Goal: Check status

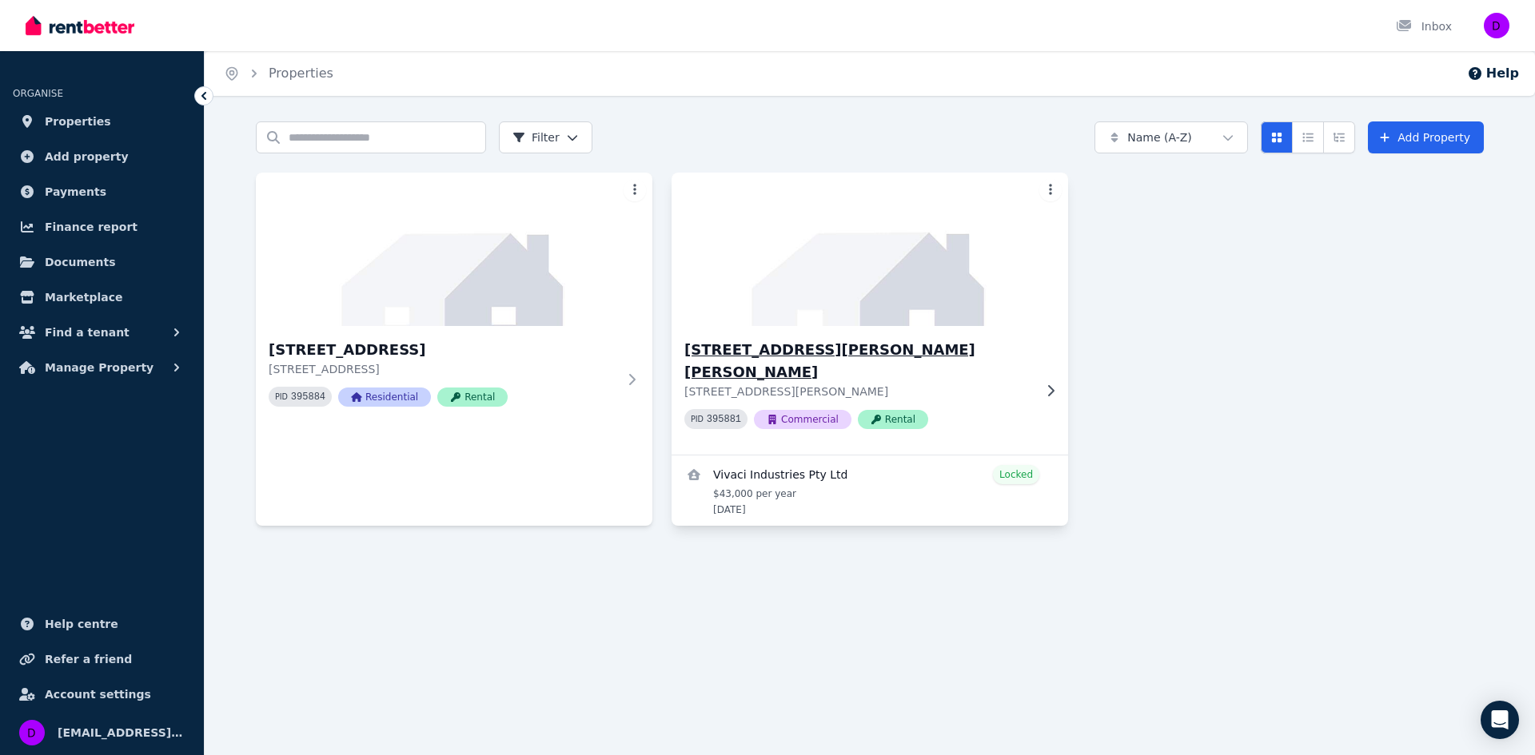
click at [1047, 384] on icon at bounding box center [1050, 390] width 16 height 13
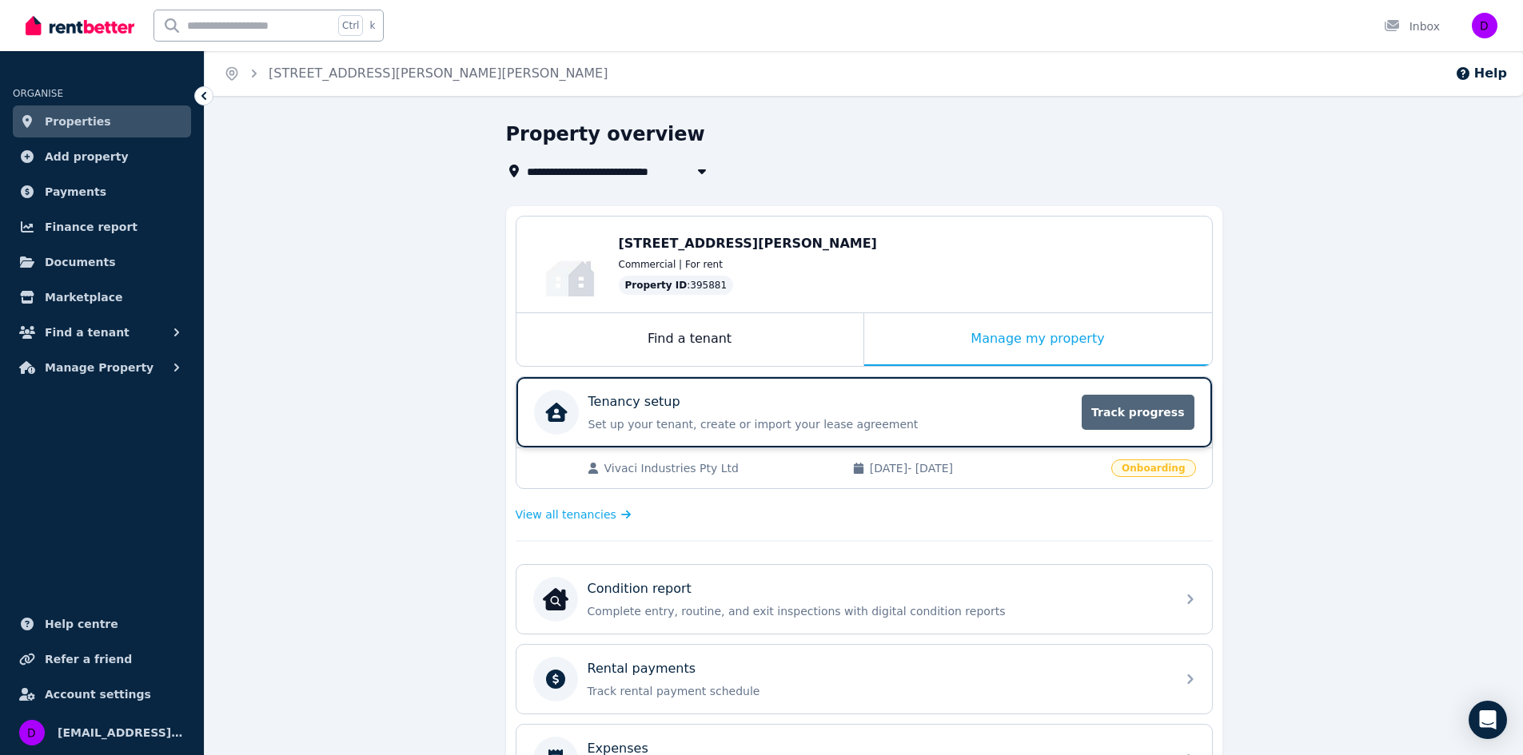
click at [1138, 416] on span "Track progress" at bounding box center [1137, 412] width 112 height 35
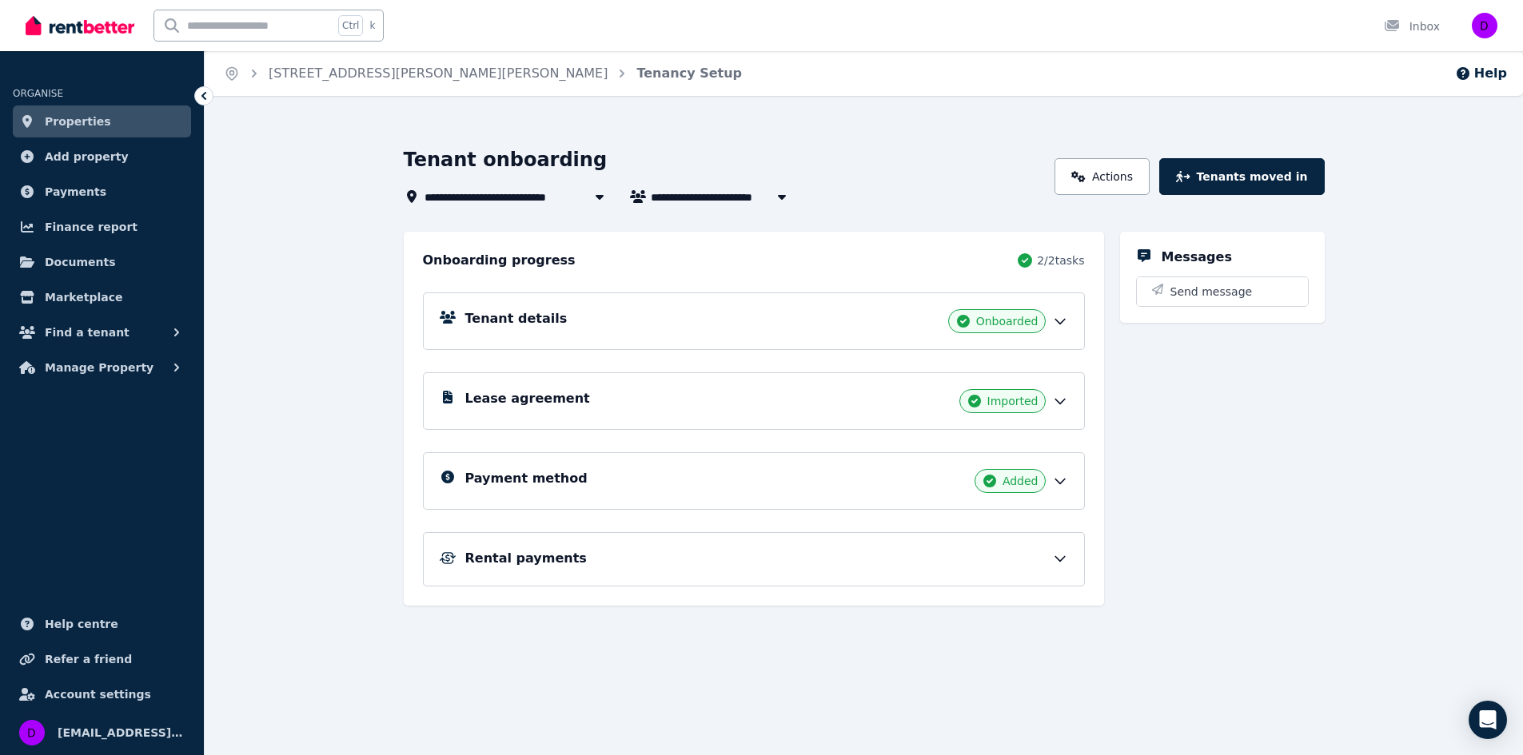
click at [1058, 564] on icon at bounding box center [1060, 559] width 16 height 16
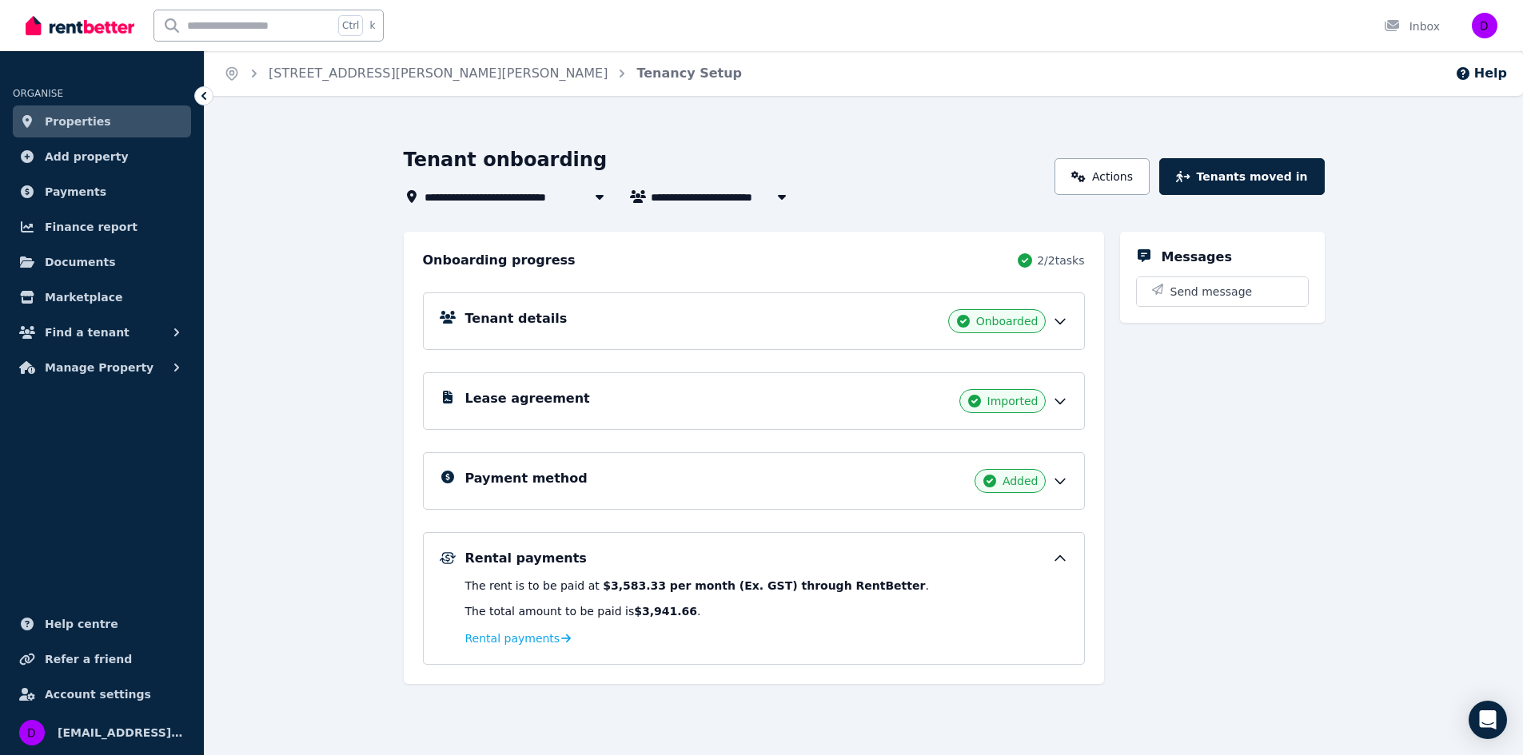
click at [1059, 323] on icon at bounding box center [1060, 322] width 10 height 5
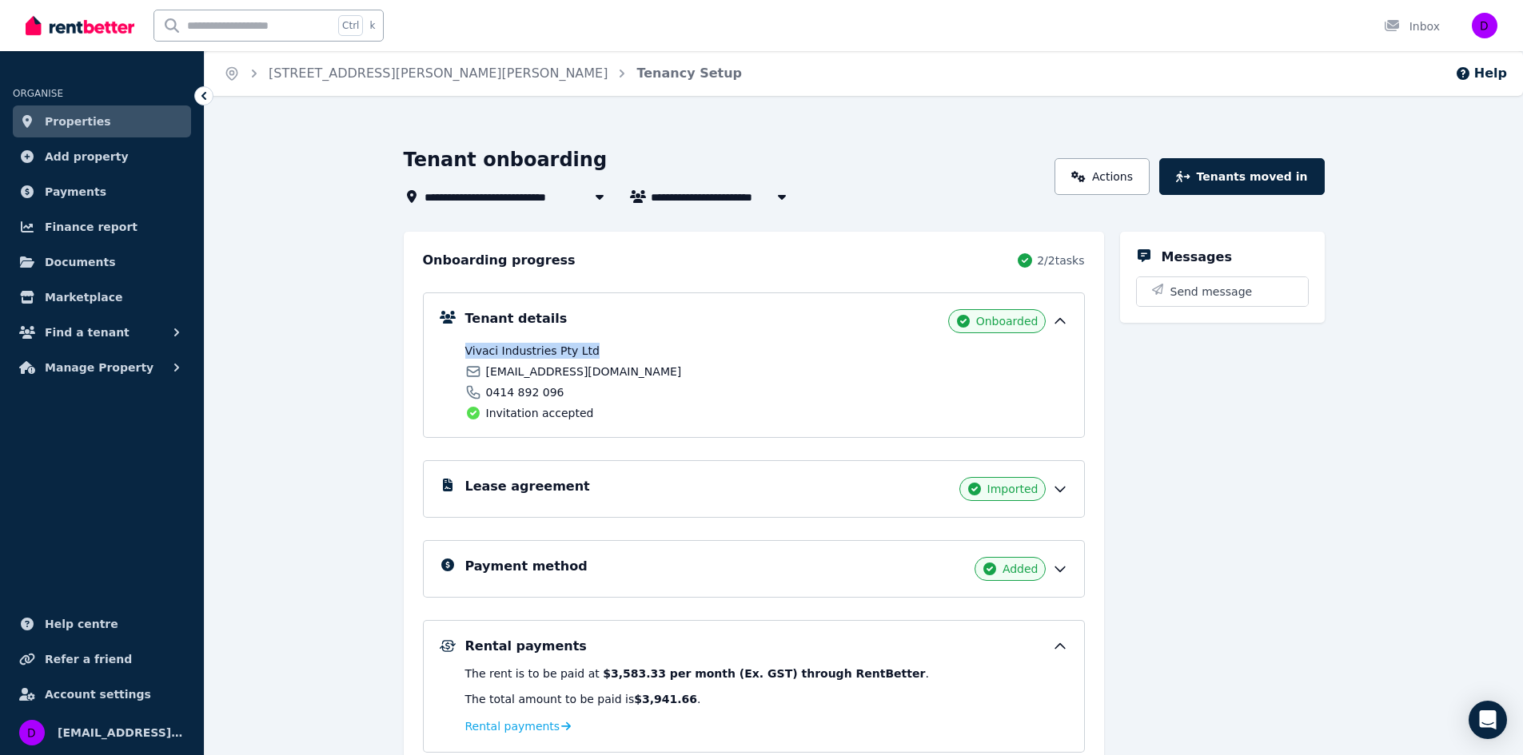
drag, startPoint x: 589, startPoint y: 346, endPoint x: 463, endPoint y: 349, distance: 126.3
click at [463, 349] on div "Tenant details Onboarded Vivaci Industries Pty Ltd [EMAIL_ADDRESS][DOMAIN_NAME]…" at bounding box center [754, 365] width 628 height 112
copy span "Vivaci Industries Pty Ltd"
